Goal: Information Seeking & Learning: Compare options

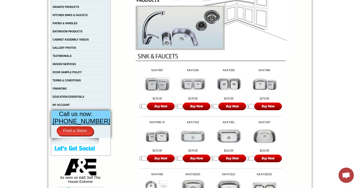
scroll to position [117, 0]
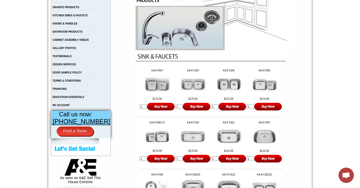
click at [198, 85] on img at bounding box center [193, 84] width 26 height 12
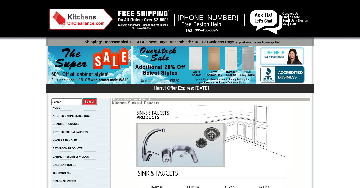
scroll to position [117, 0]
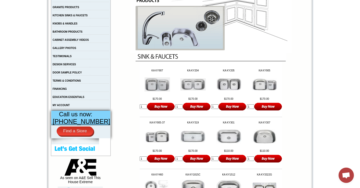
click at [230, 85] on img at bounding box center [229, 85] width 26 height 14
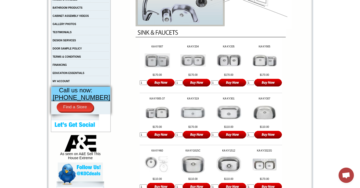
scroll to position [140, 0]
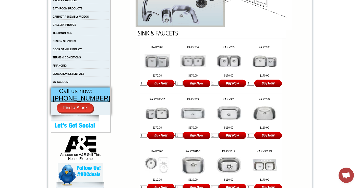
click at [223, 61] on img at bounding box center [229, 62] width 26 height 14
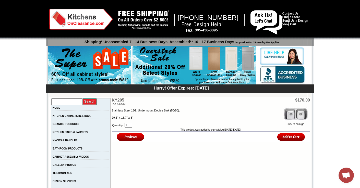
click at [71, 102] on input "text" at bounding box center [66, 102] width 31 height 7
type input "00925"
click at [92, 102] on input "image" at bounding box center [90, 101] width 15 height 7
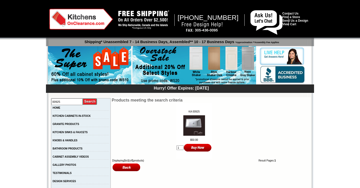
click at [196, 128] on img at bounding box center [194, 125] width 22 height 20
